Goal: Transaction & Acquisition: Obtain resource

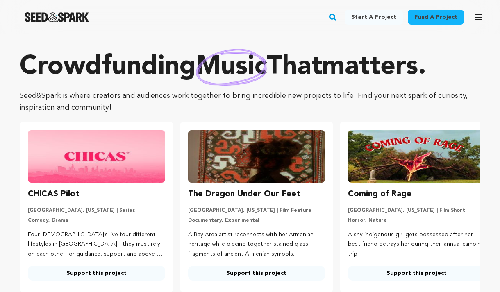
click at [402, 169] on img at bounding box center [416, 156] width 137 height 52
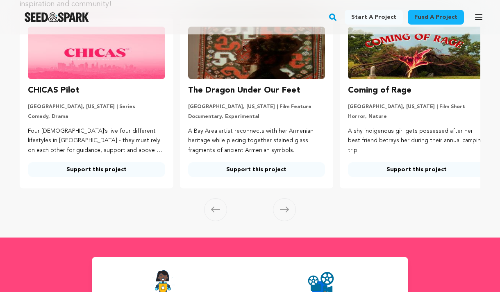
scroll to position [103, 0]
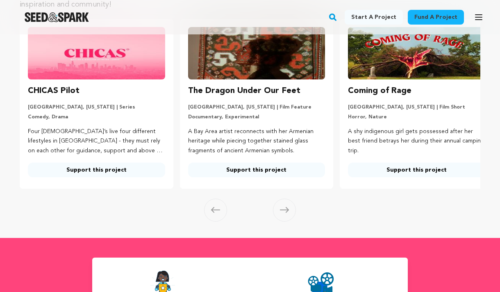
click at [429, 17] on link "Fund a project" at bounding box center [436, 17] width 56 height 15
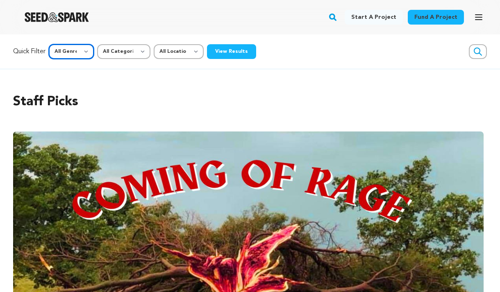
select select "14"
click at [235, 52] on button "View Results" at bounding box center [231, 51] width 49 height 15
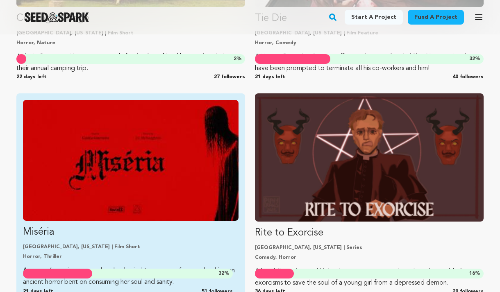
scroll to position [959, 0]
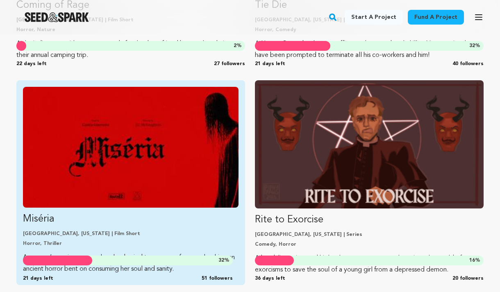
click at [162, 144] on img "Fund Miséria" at bounding box center [131, 147] width 216 height 121
